Goal: Check status: Check status

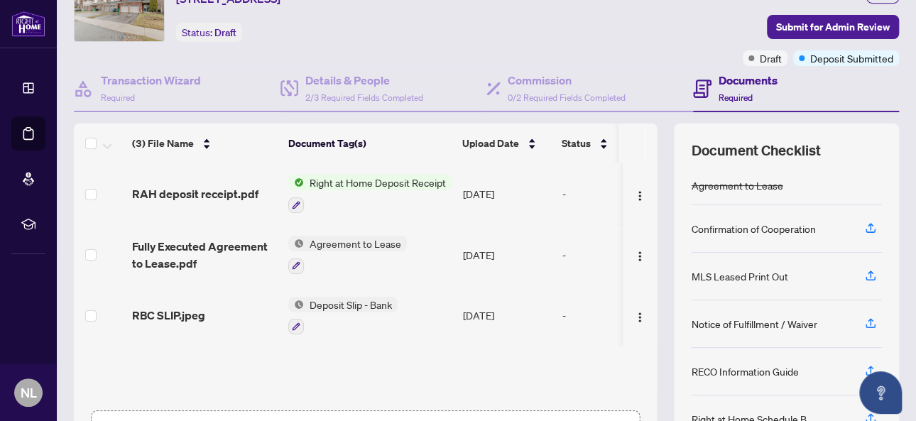
scroll to position [142, 0]
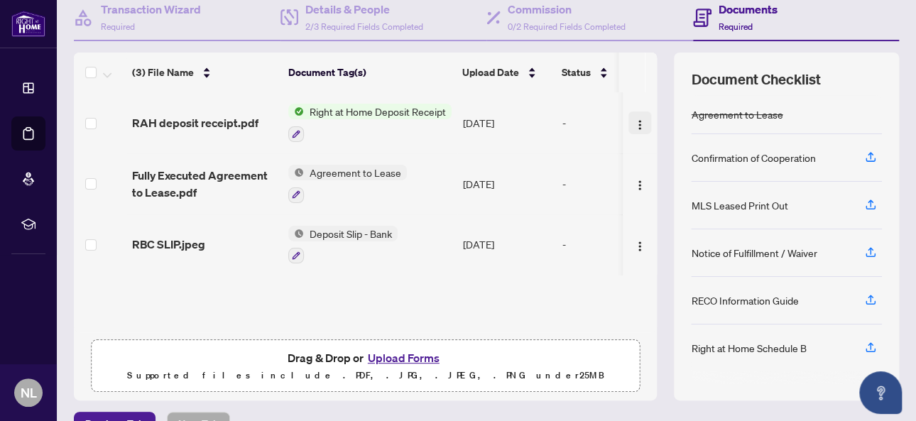
click at [634, 120] on img "button" at bounding box center [639, 124] width 11 height 11
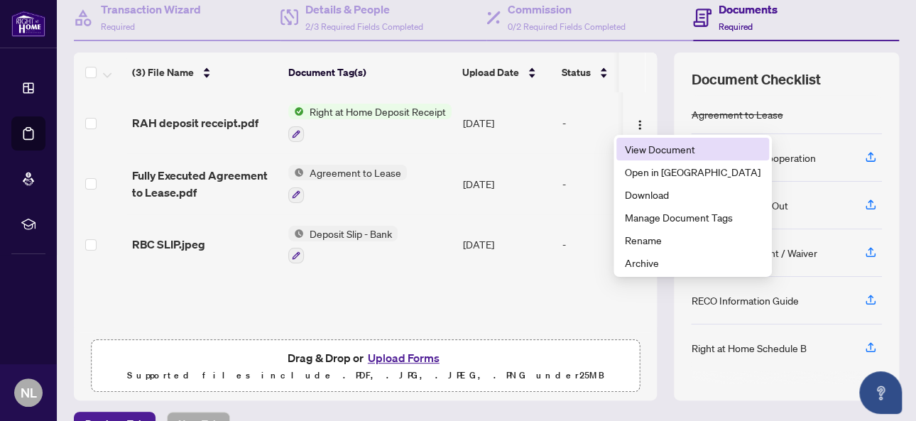
click at [634, 146] on span "View Document" at bounding box center [693, 149] width 136 height 16
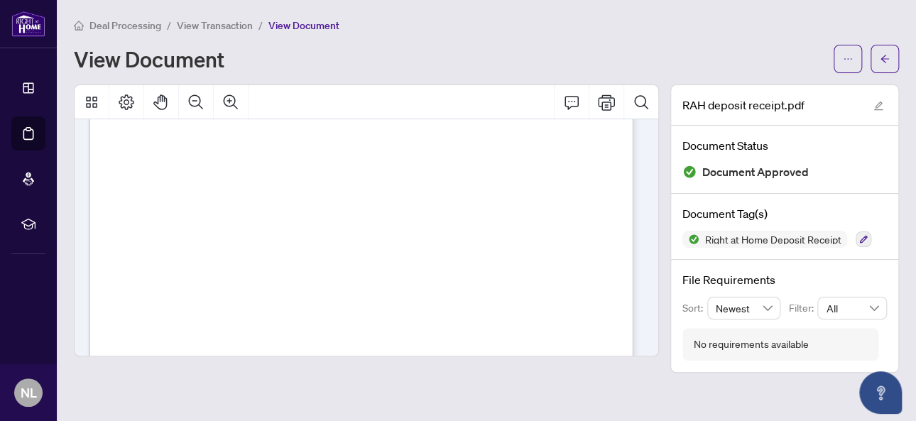
scroll to position [213, 0]
click at [601, 105] on icon "Print" at bounding box center [606, 102] width 17 height 16
click at [883, 101] on icon "edit" at bounding box center [878, 106] width 10 height 10
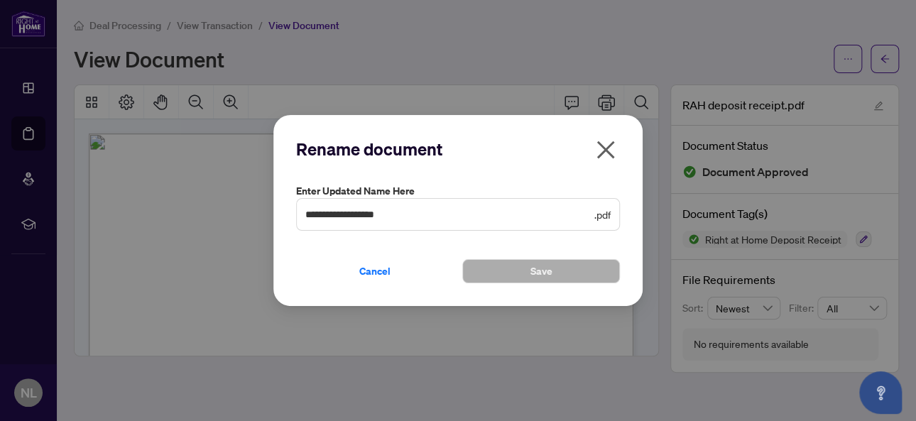
click at [376, 269] on span "Cancel" at bounding box center [374, 271] width 31 height 23
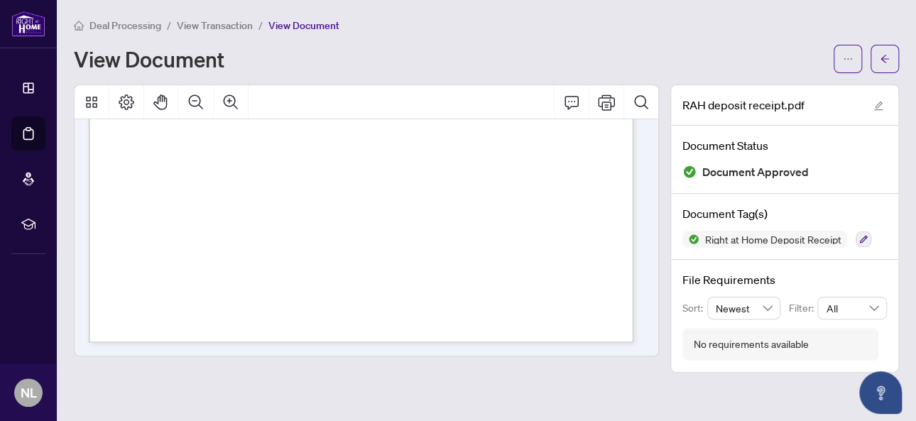
scroll to position [212, 0]
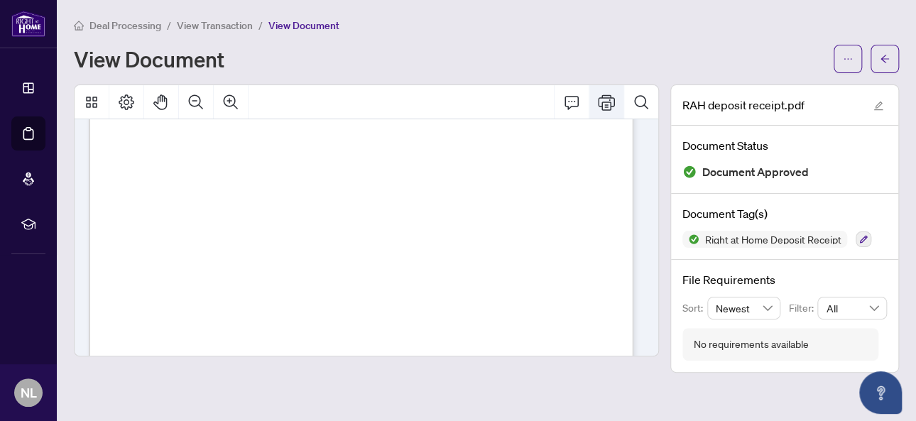
click at [606, 97] on icon "Print" at bounding box center [606, 102] width 17 height 16
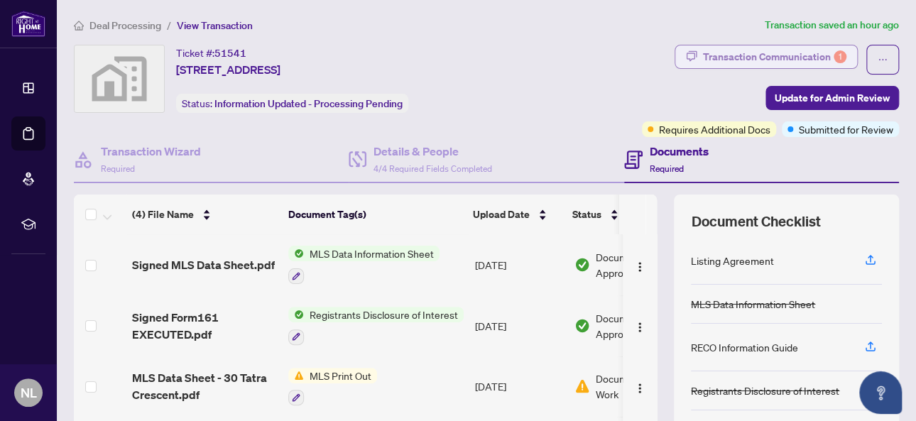
click at [751, 50] on div "Transaction Communication 1" at bounding box center [774, 56] width 143 height 23
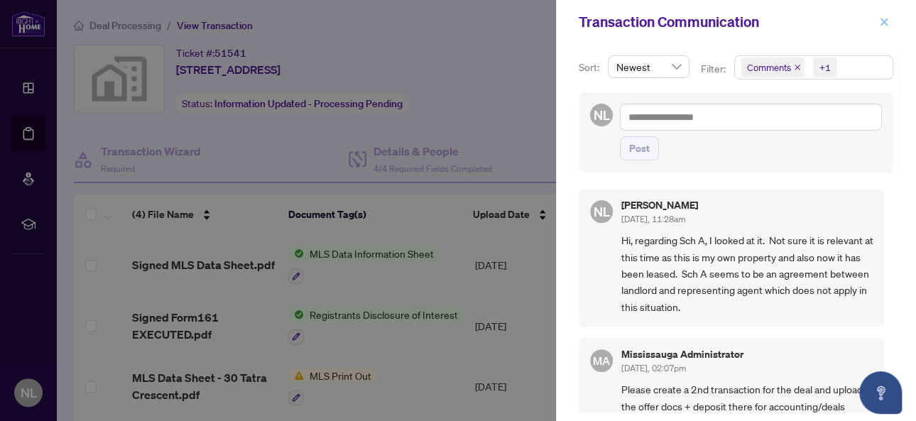
click at [888, 20] on icon "close" at bounding box center [884, 22] width 10 height 10
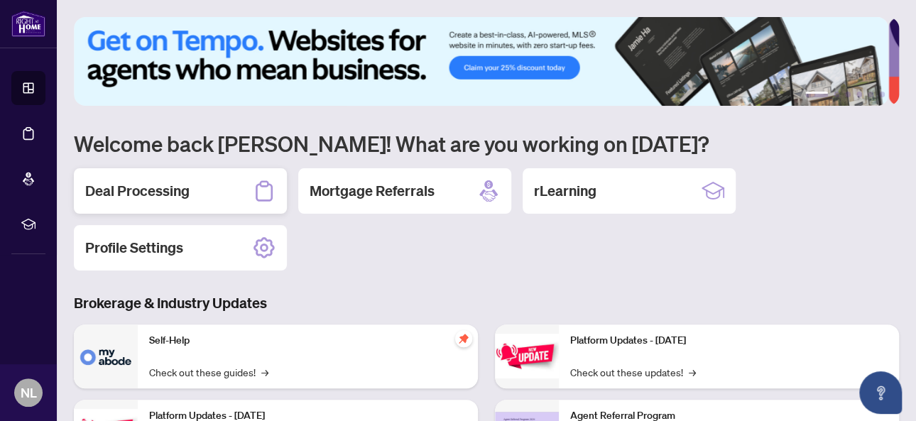
click at [173, 188] on h2 "Deal Processing" at bounding box center [137, 191] width 104 height 20
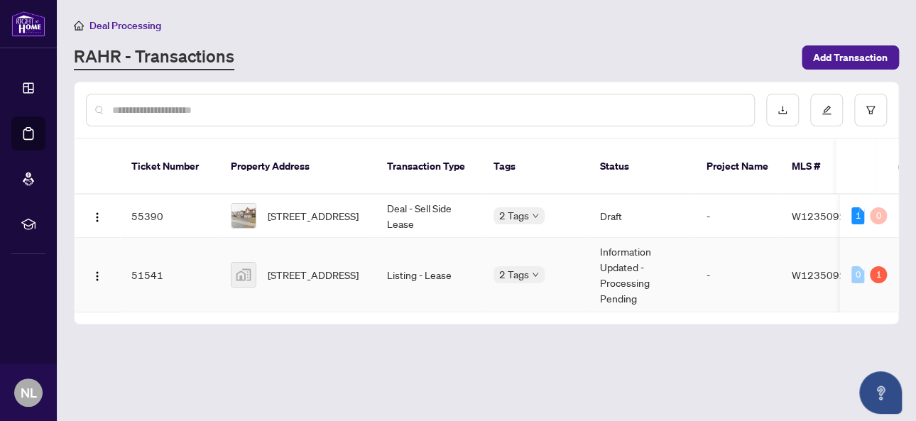
click at [629, 247] on td "Information Updated - Processing Pending" at bounding box center [642, 275] width 107 height 75
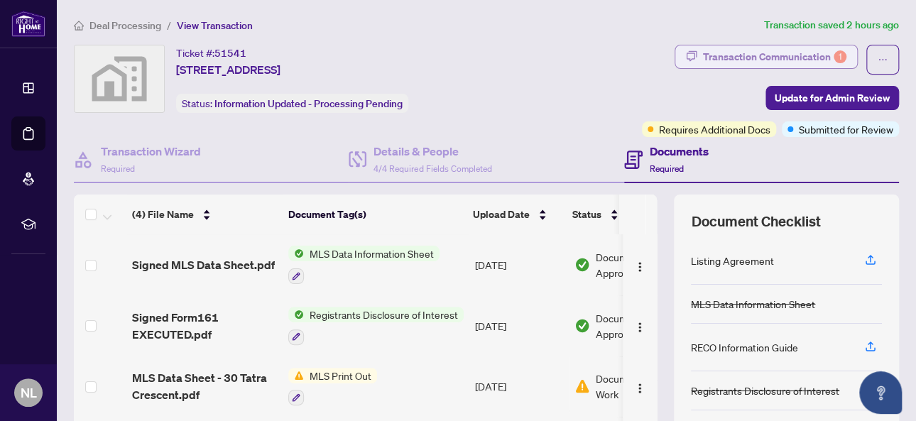
click at [726, 54] on div "Transaction Communication 1" at bounding box center [774, 56] width 143 height 23
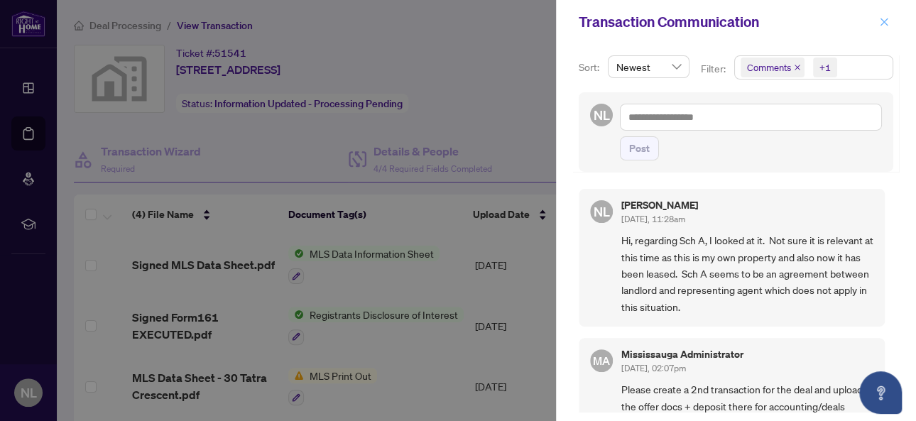
click at [884, 20] on icon "close" at bounding box center [884, 22] width 10 height 10
